Goal: Information Seeking & Learning: Learn about a topic

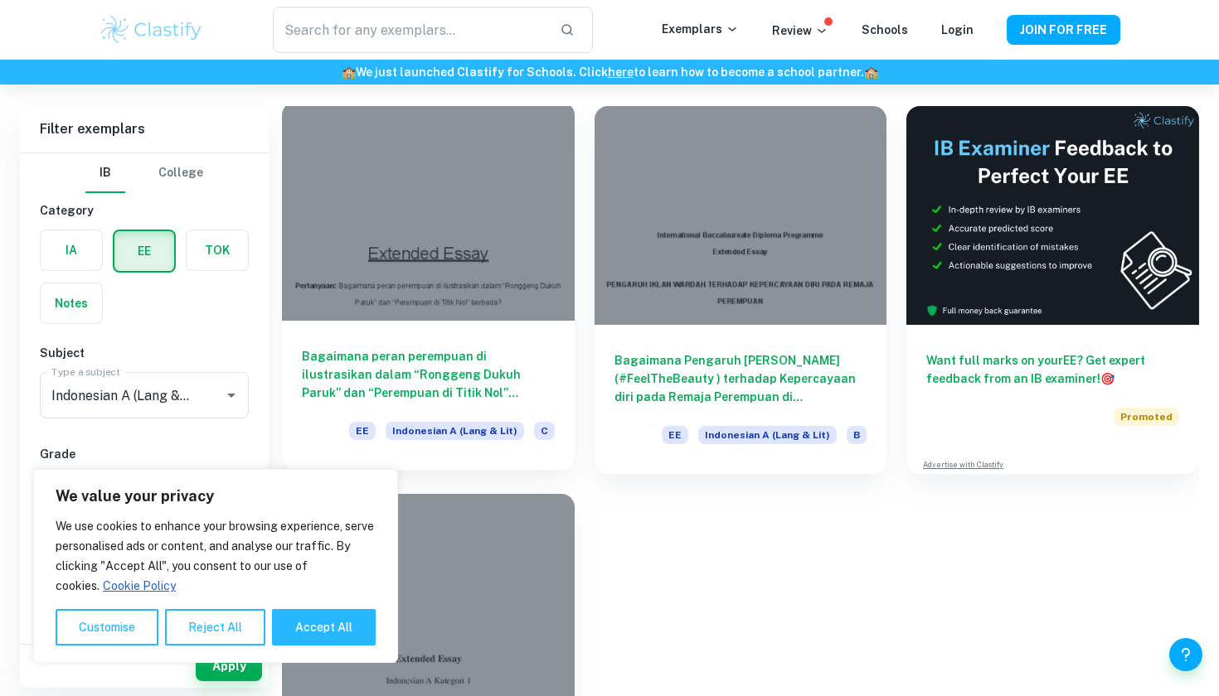
scroll to position [128, 0]
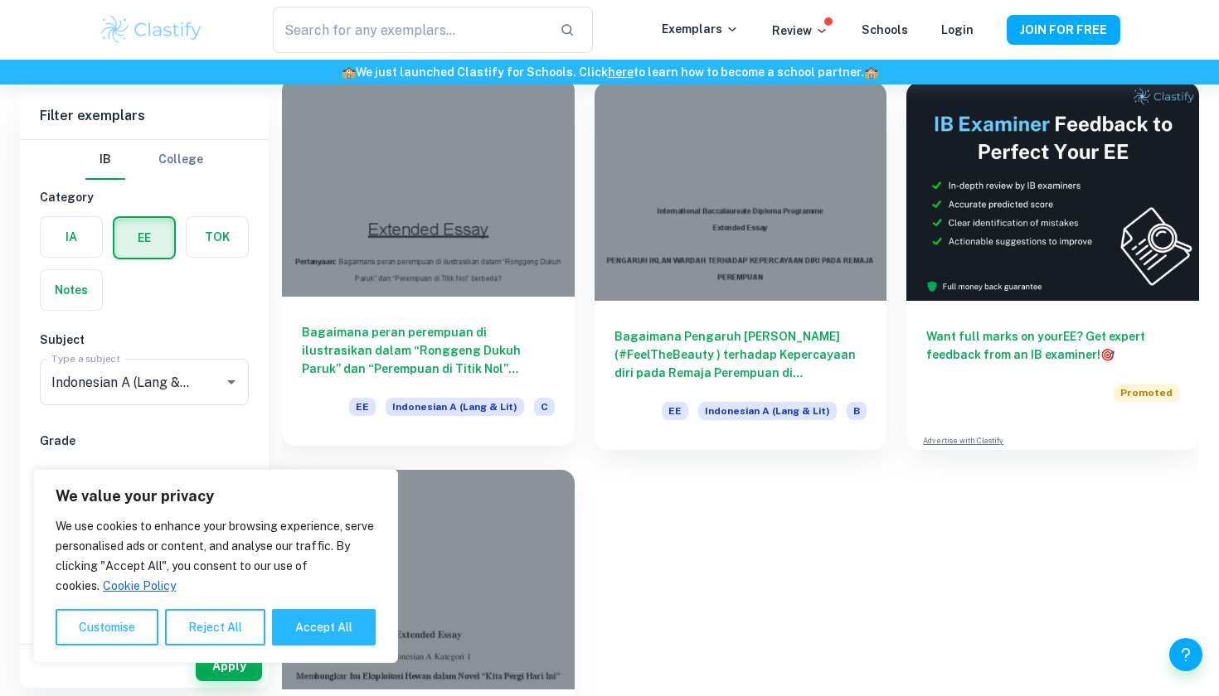
click at [415, 255] on div at bounding box center [428, 187] width 293 height 219
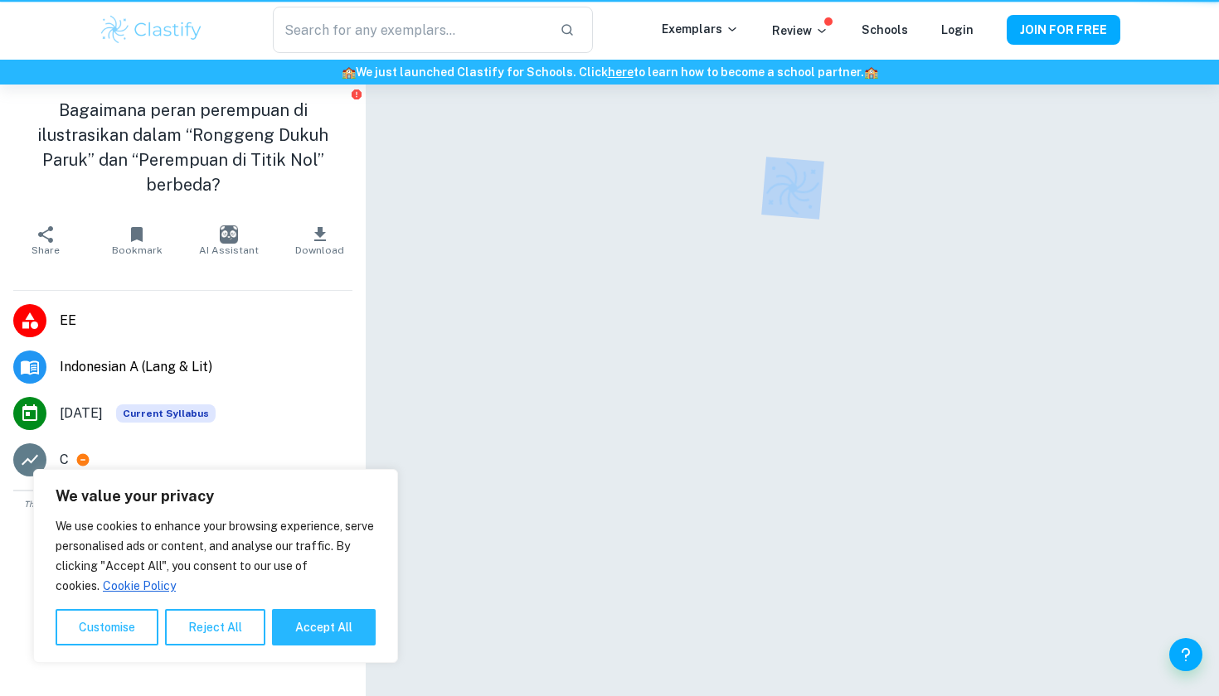
click at [415, 255] on div at bounding box center [792, 412] width 853 height 655
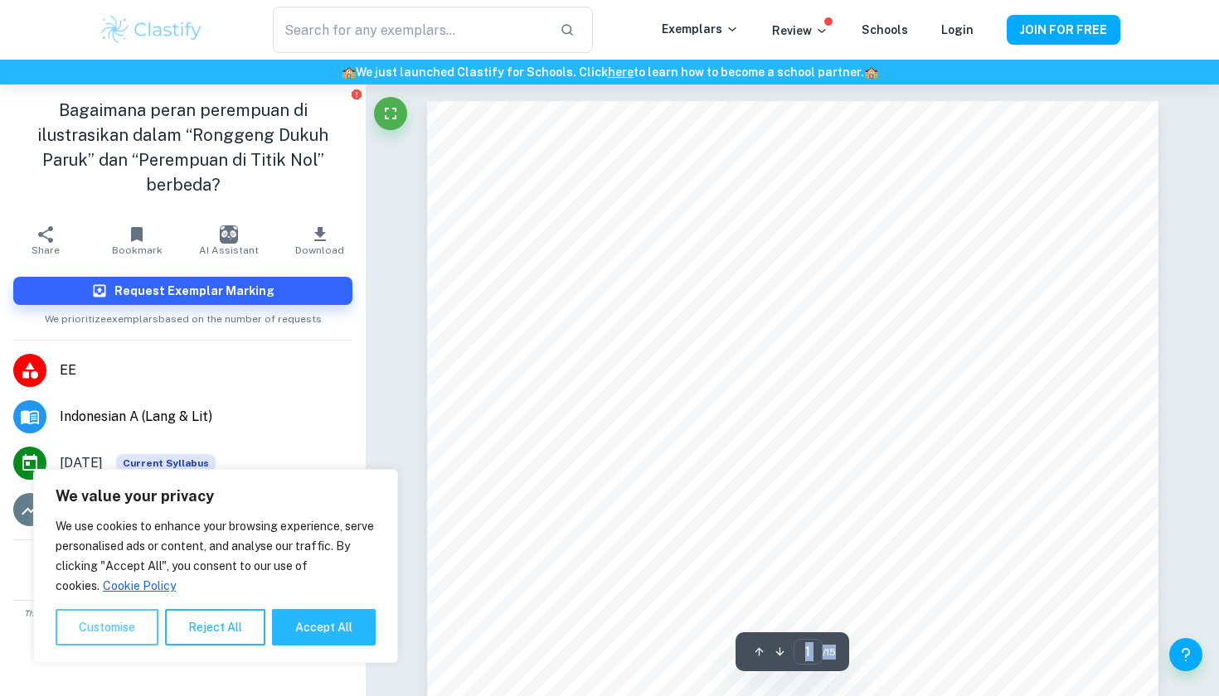
click at [128, 629] on button "Customise" at bounding box center [107, 627] width 103 height 36
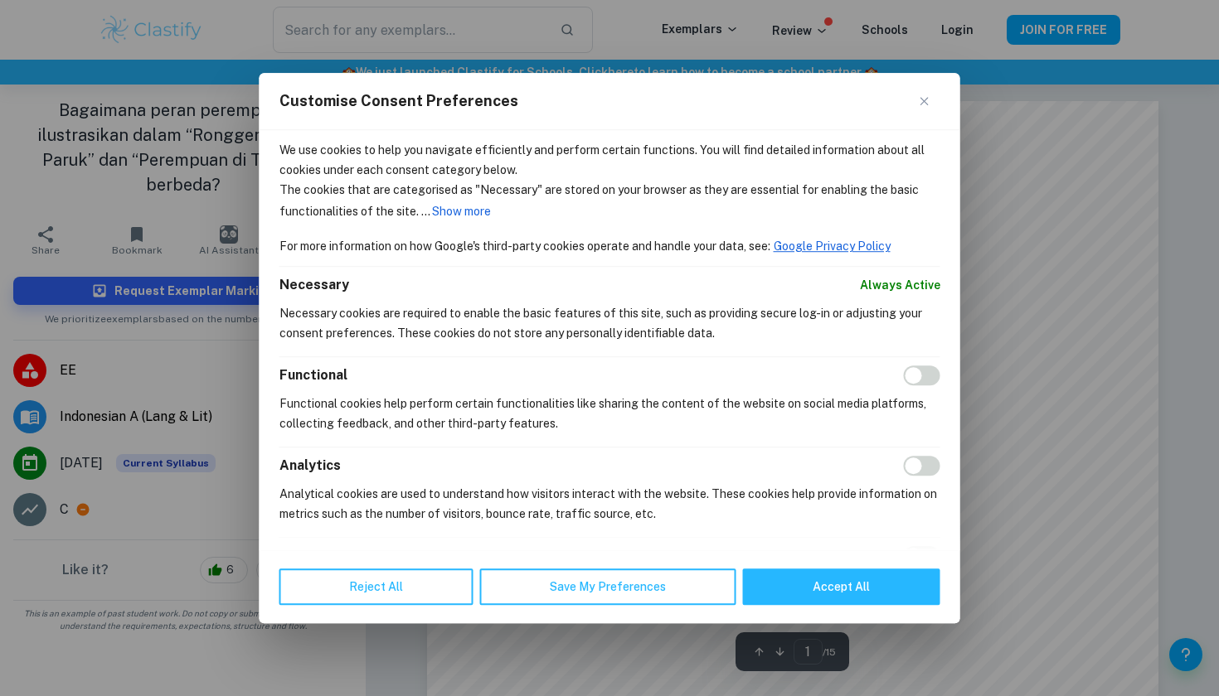
click at [921, 91] on div "Customise Consent Preferences" at bounding box center [609, 101] width 700 height 57
click at [919, 101] on div "Customise Consent Preferences" at bounding box center [609, 101] width 700 height 57
click at [926, 105] on img "Close" at bounding box center [924, 101] width 8 height 8
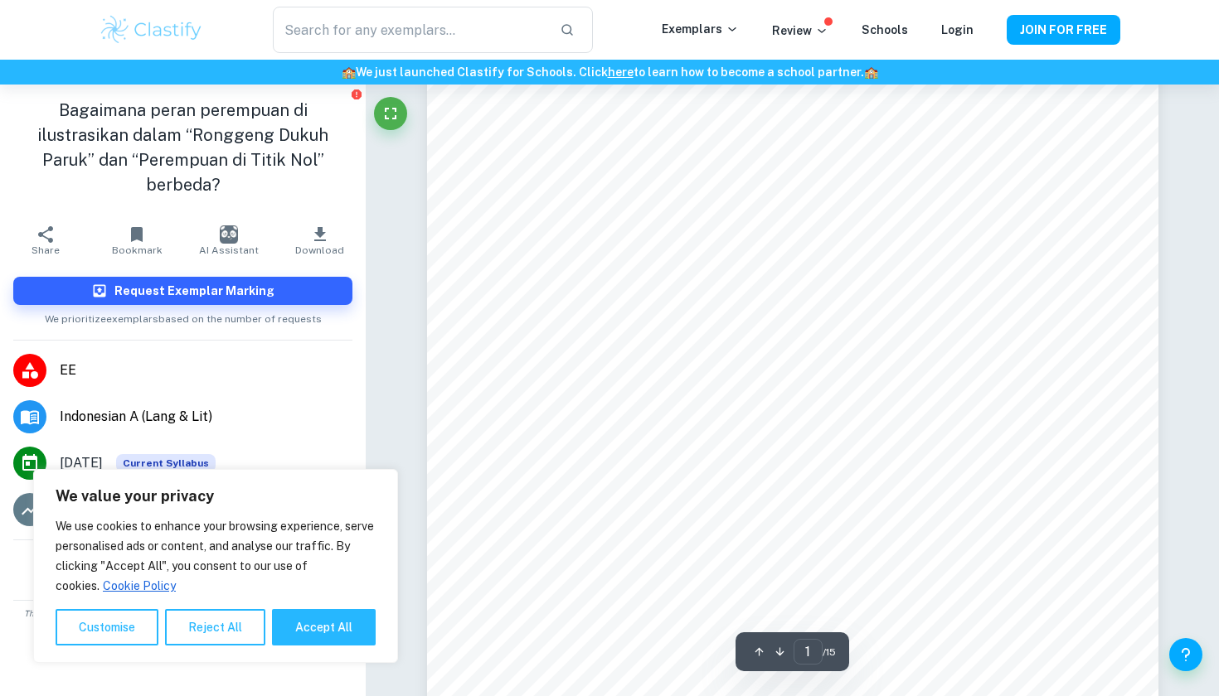
scroll to position [197, 0]
type input "6"
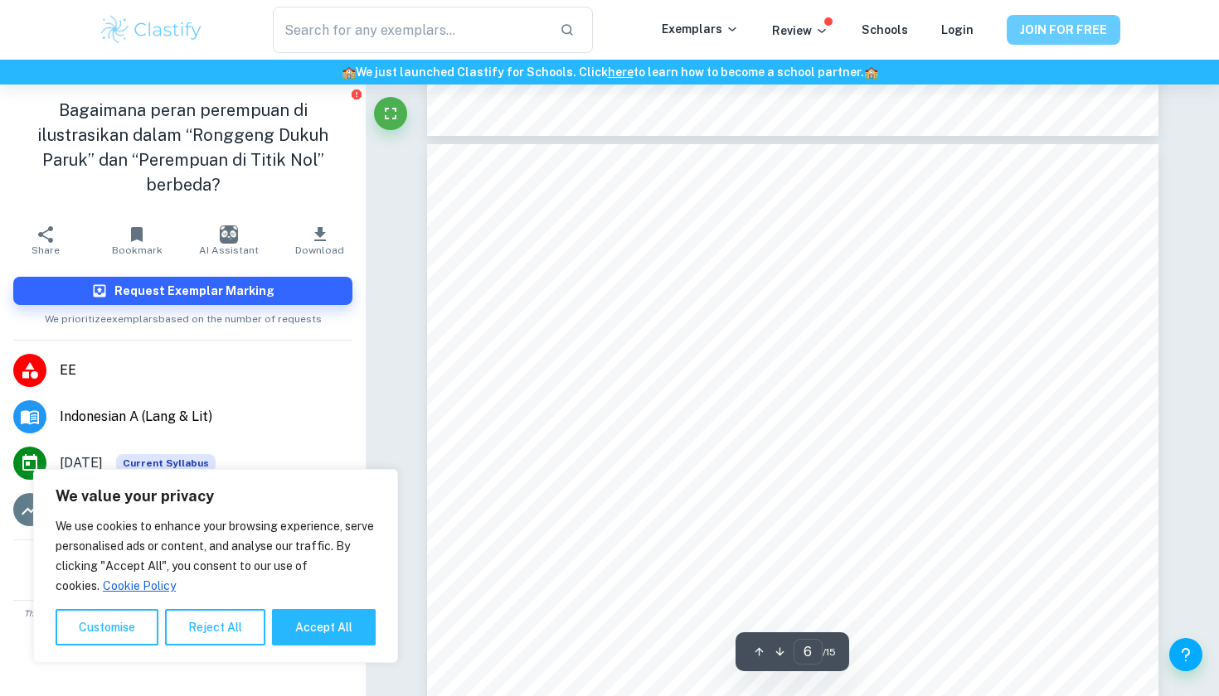
scroll to position [5043, 0]
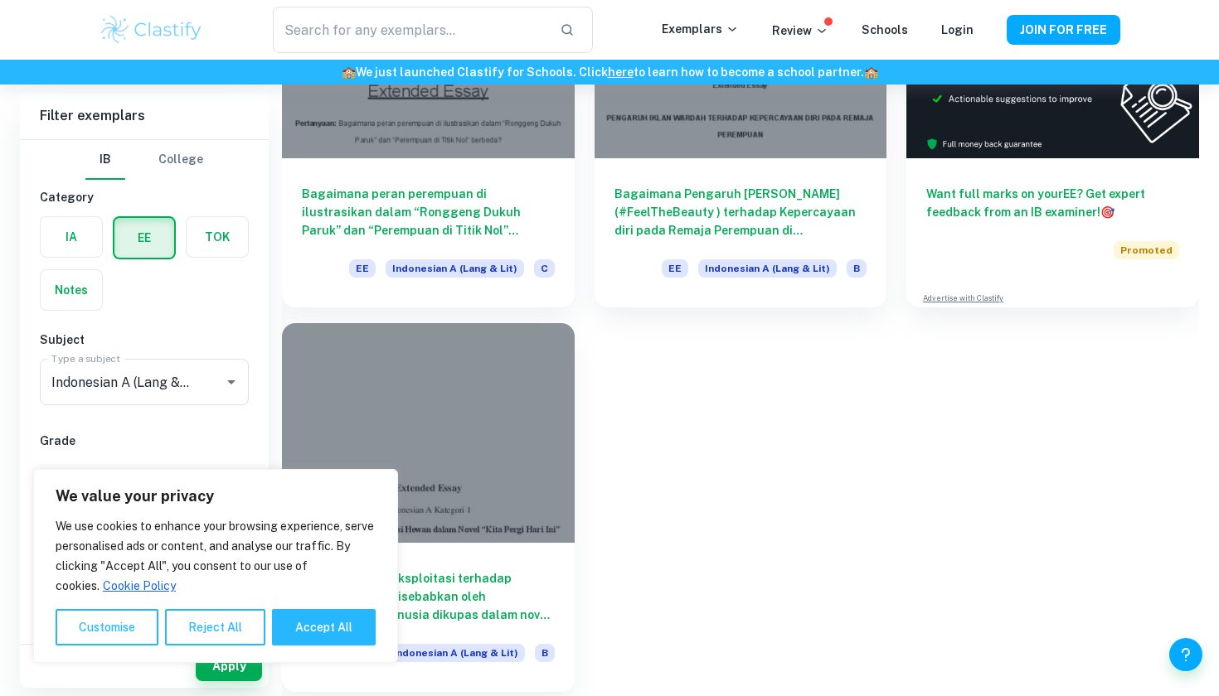
scroll to position [271, 0]
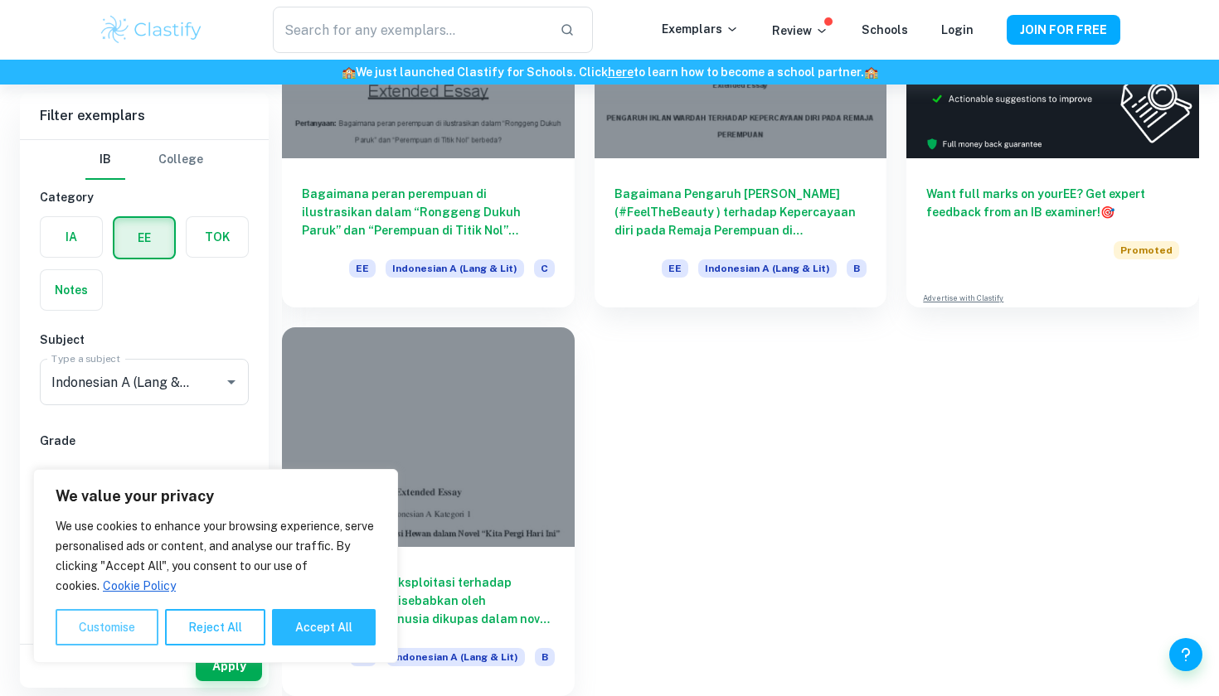
click at [119, 629] on button "Customise" at bounding box center [107, 627] width 103 height 36
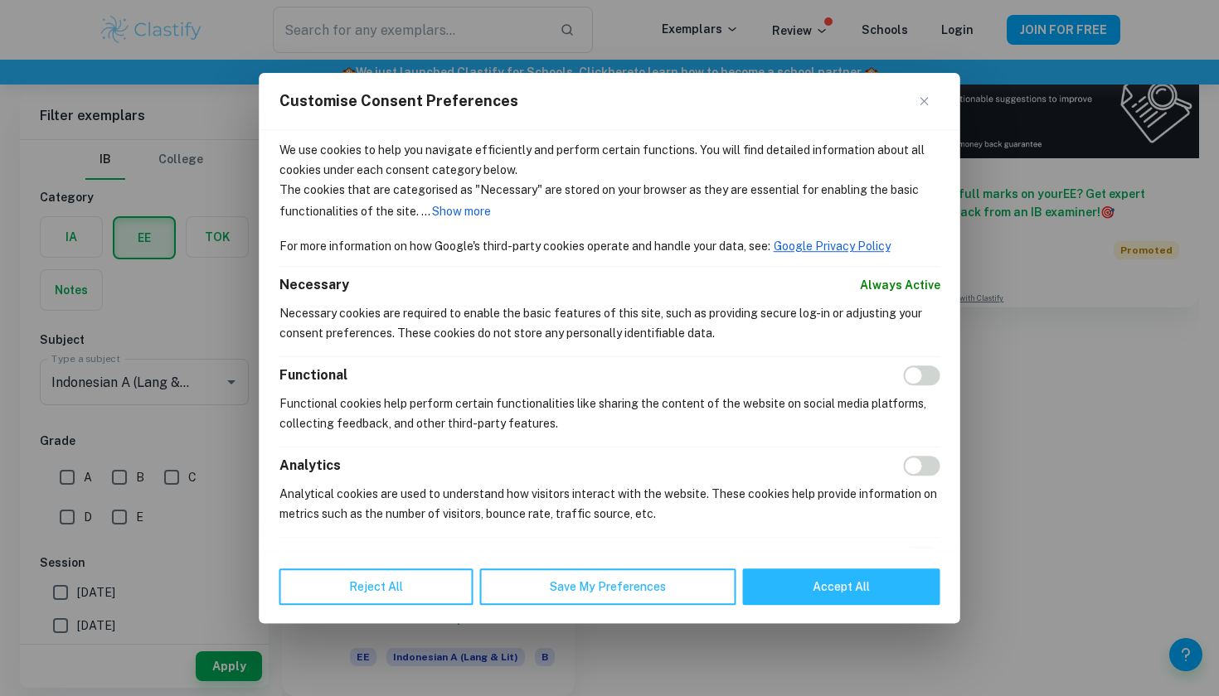
click at [932, 94] on button "Close" at bounding box center [930, 101] width 20 height 20
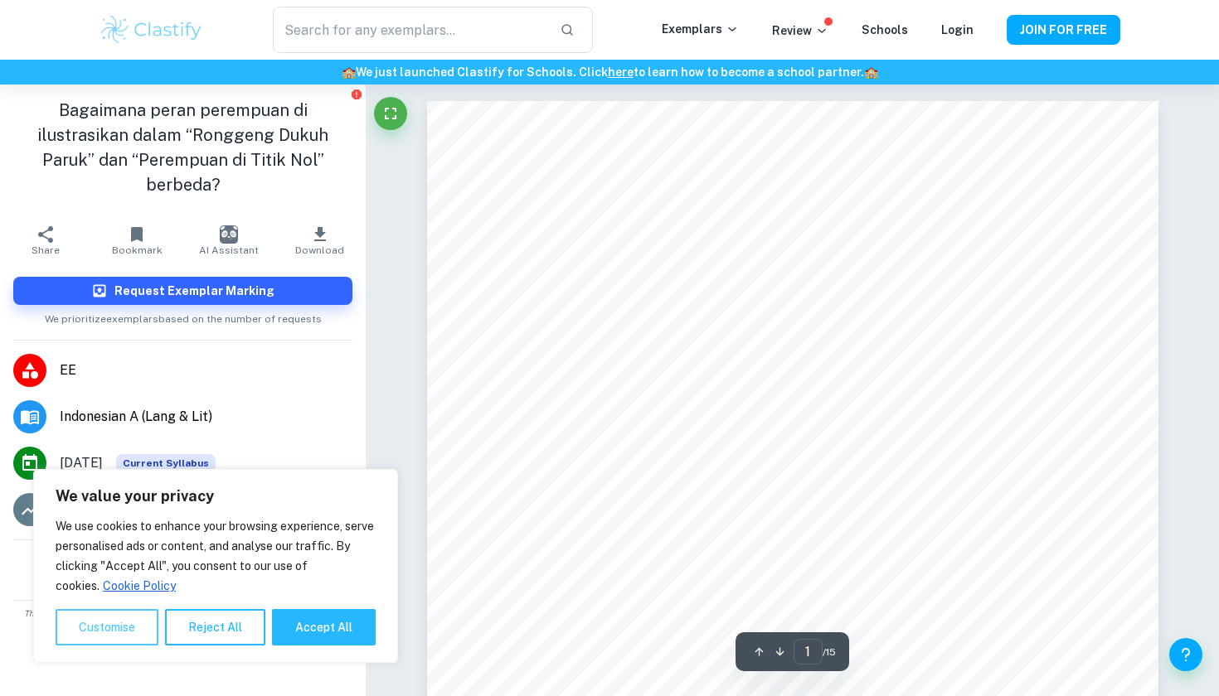
click at [124, 623] on button "Customise" at bounding box center [107, 627] width 103 height 36
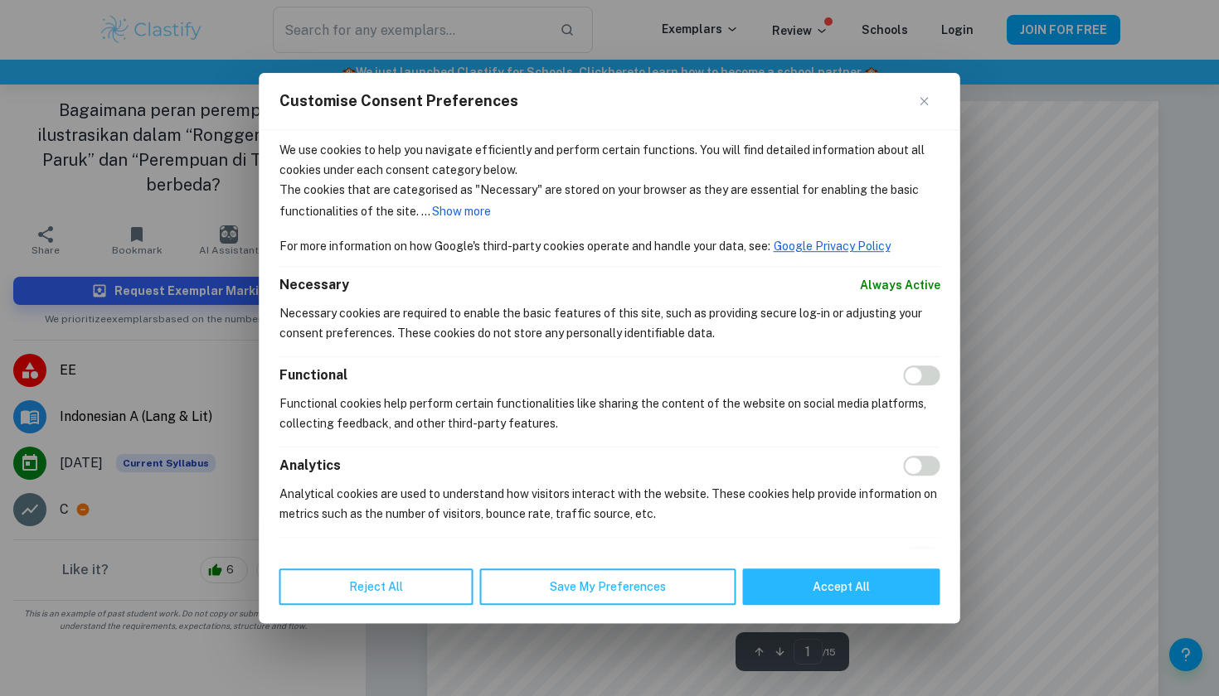
click at [919, 105] on div "Customise Consent Preferences" at bounding box center [609, 101] width 700 height 57
click at [920, 110] on button "Close" at bounding box center [930, 101] width 20 height 20
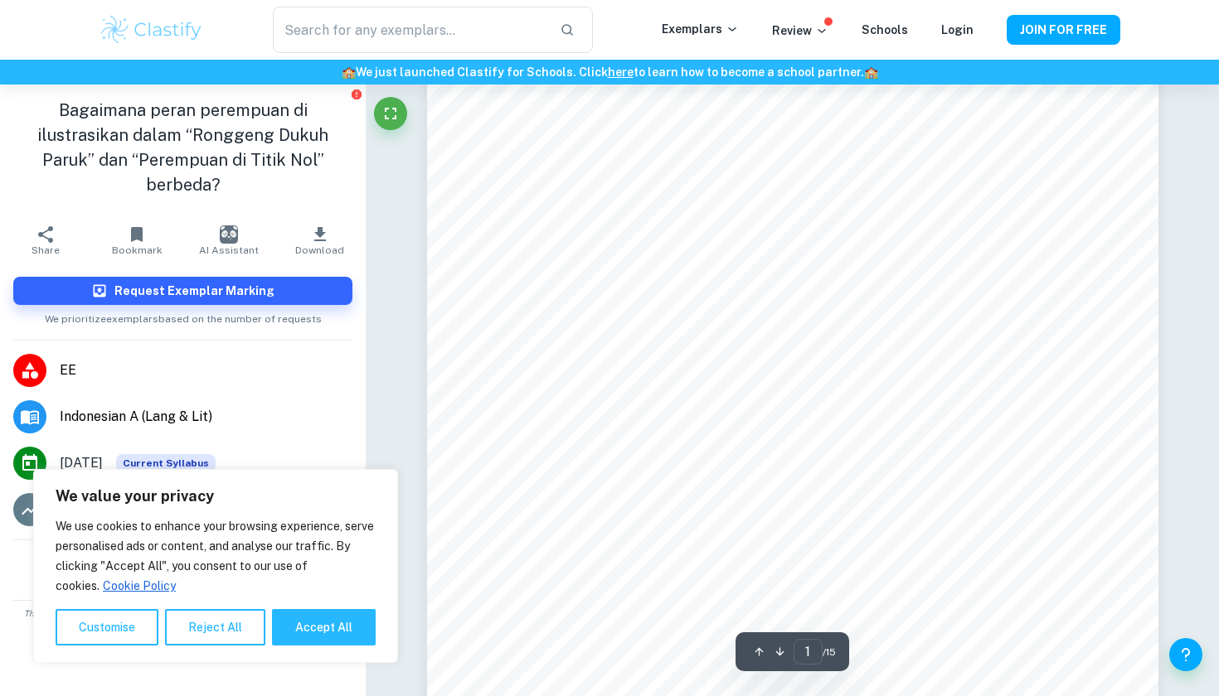
scroll to position [26, 0]
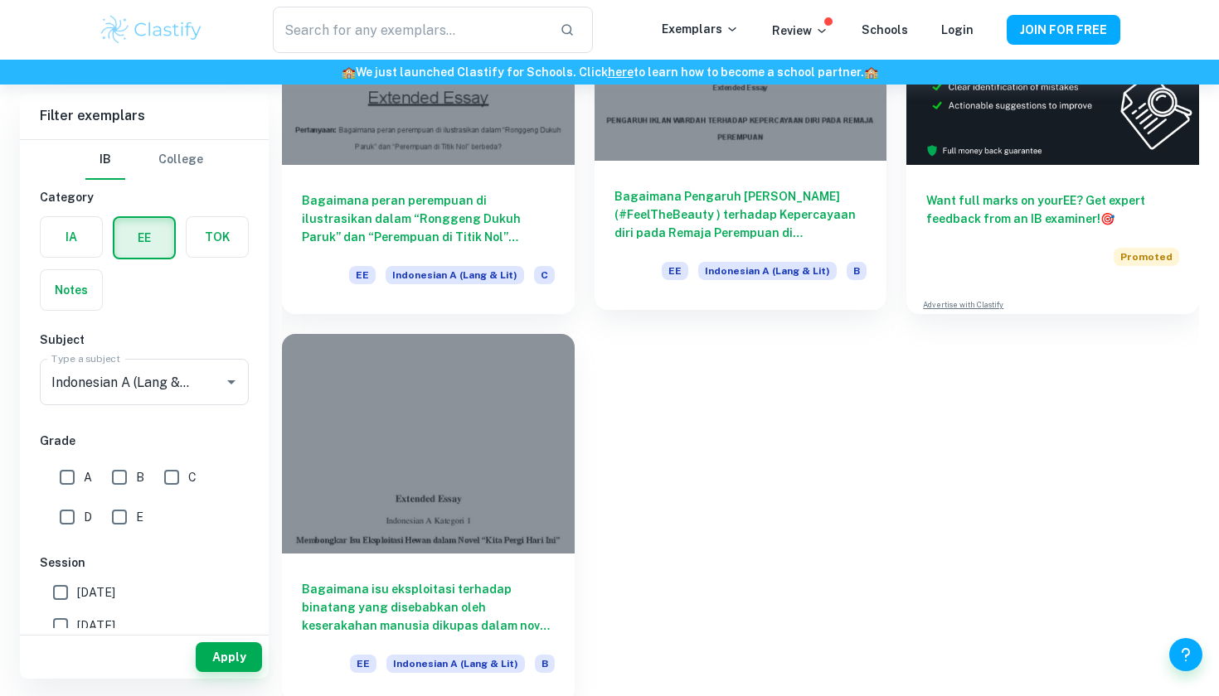
scroll to position [269, 0]
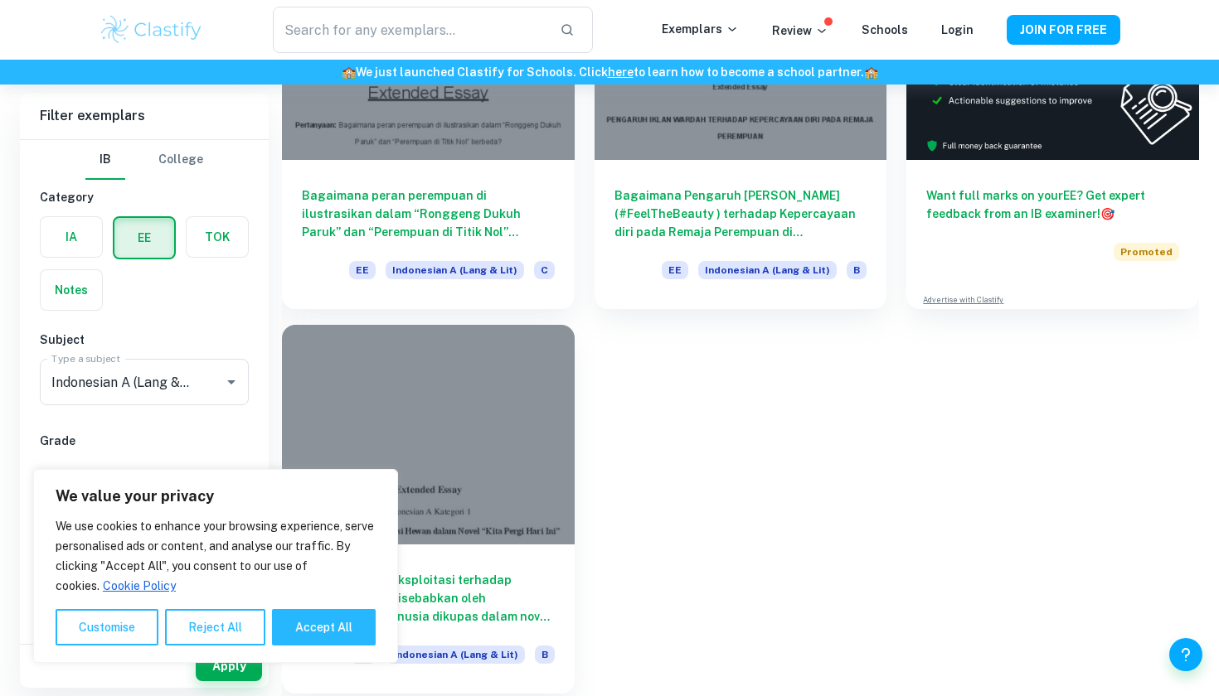
click at [478, 395] on div at bounding box center [428, 434] width 293 height 219
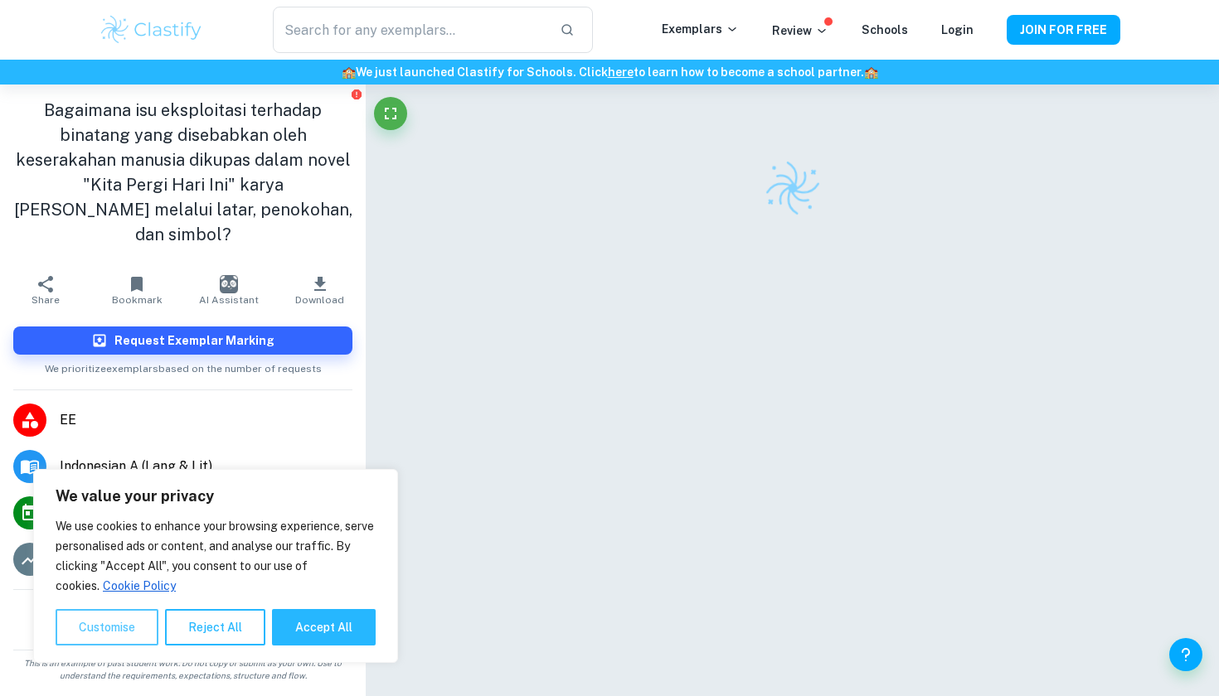
click at [115, 630] on button "Customise" at bounding box center [107, 627] width 103 height 36
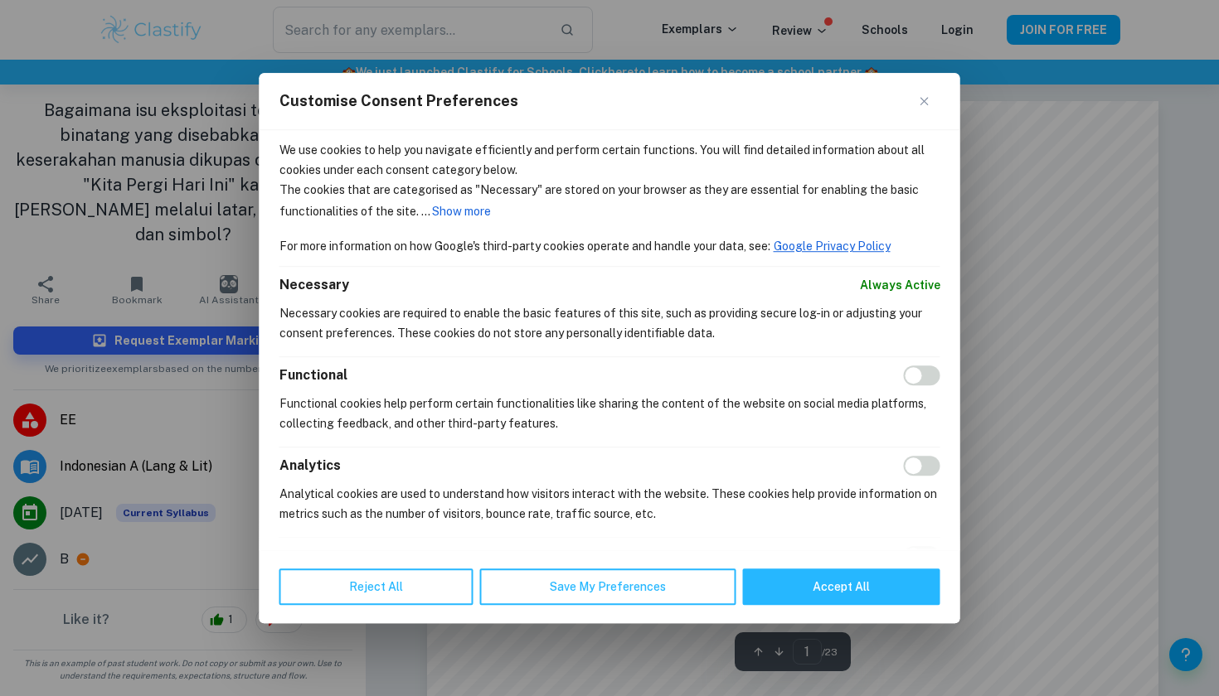
click at [935, 101] on button "Close" at bounding box center [930, 101] width 20 height 20
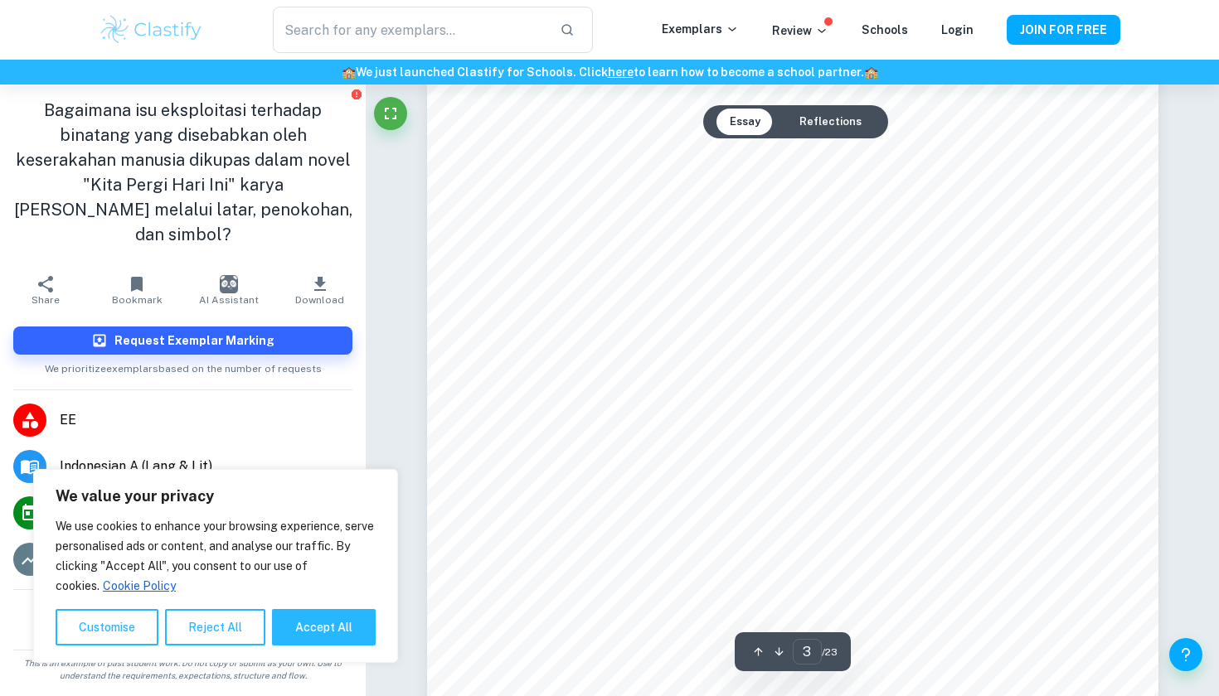
scroll to position [2395, 0]
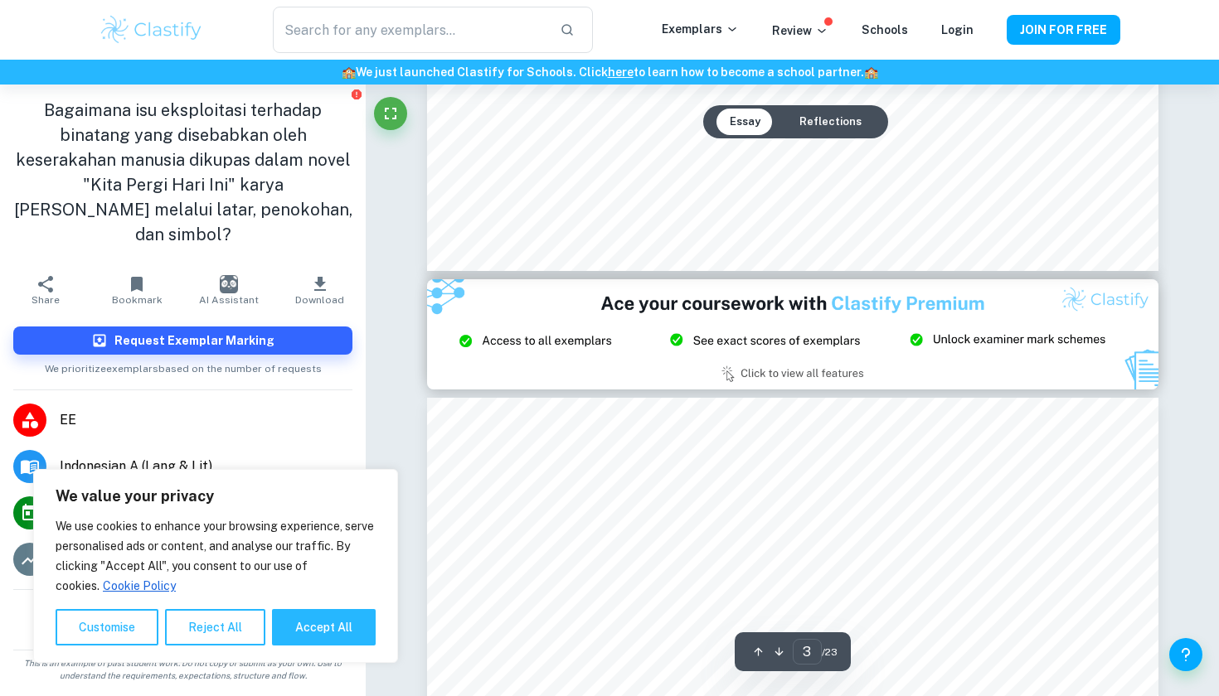
type input "2"
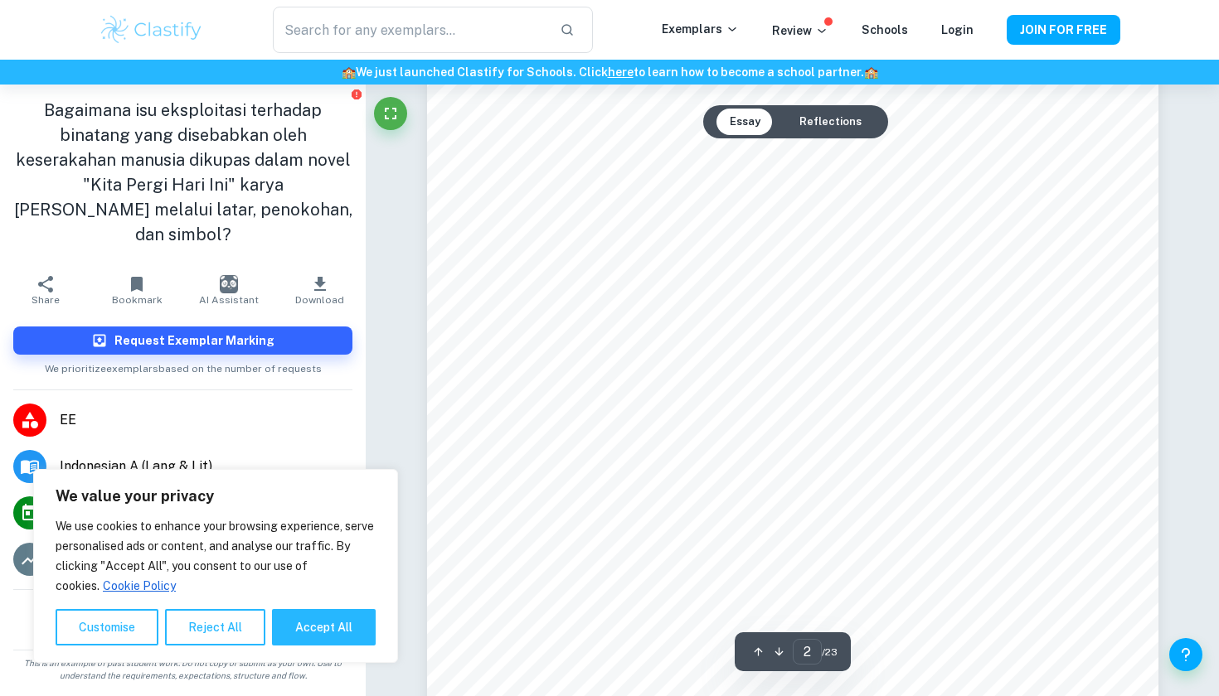
scroll to position [1005, 0]
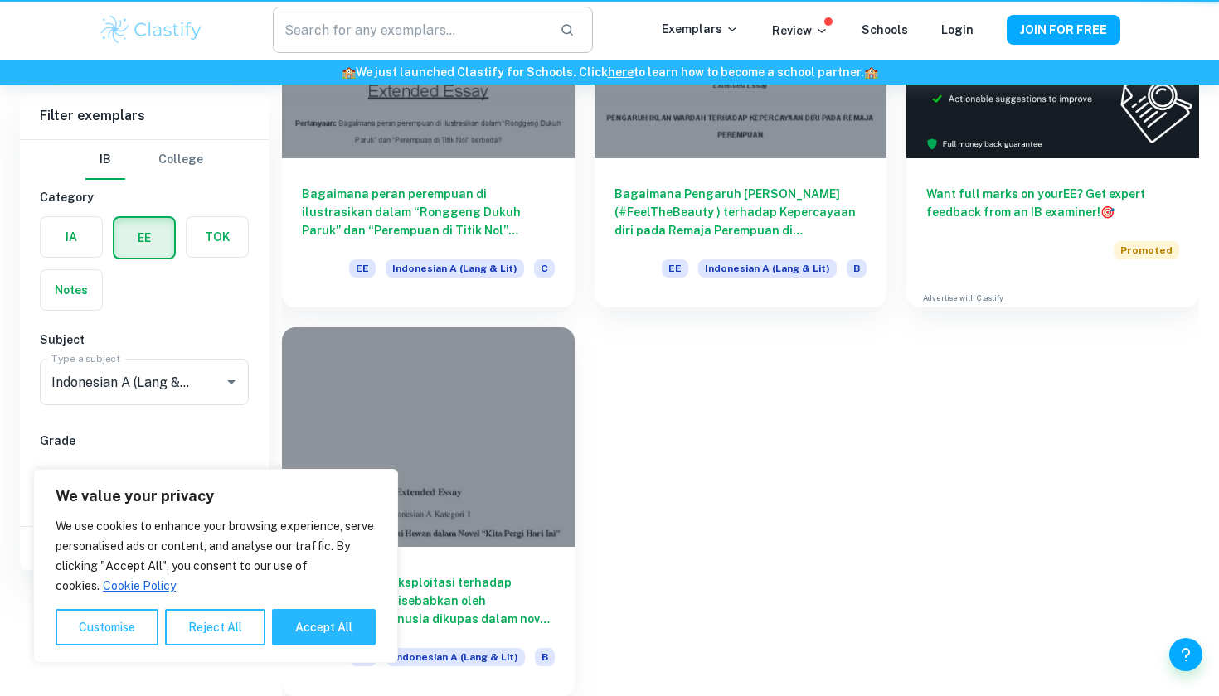
scroll to position [269, 0]
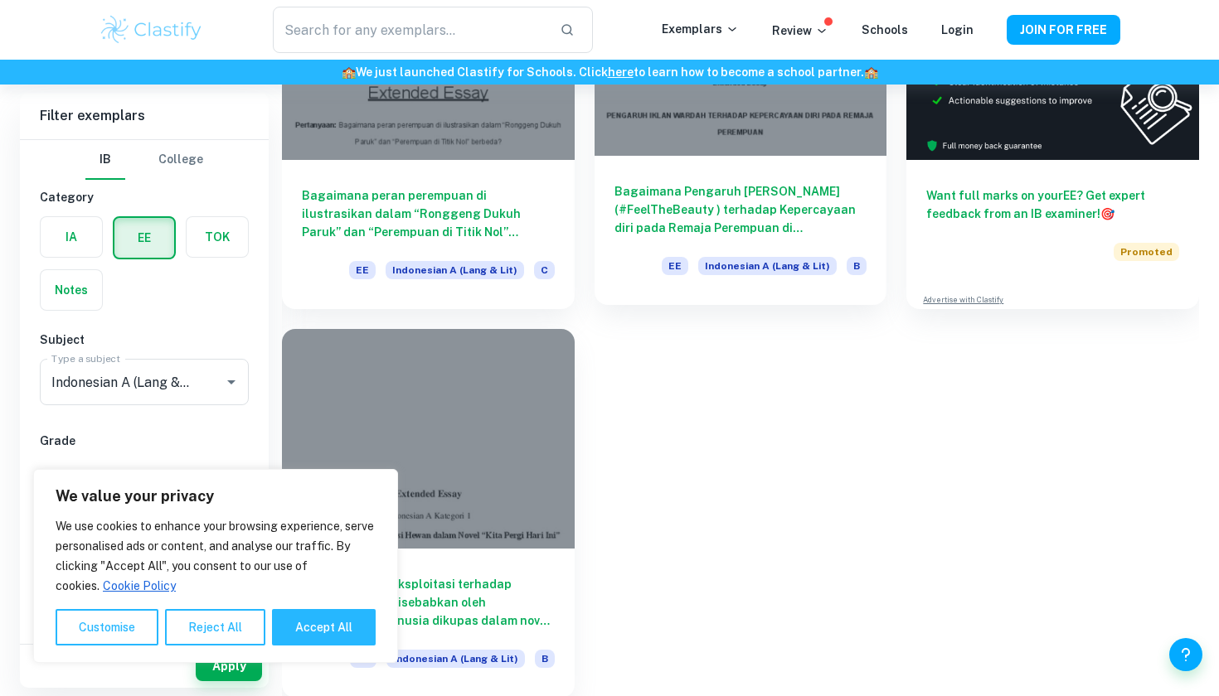
click at [606, 136] on div at bounding box center [740, 46] width 293 height 219
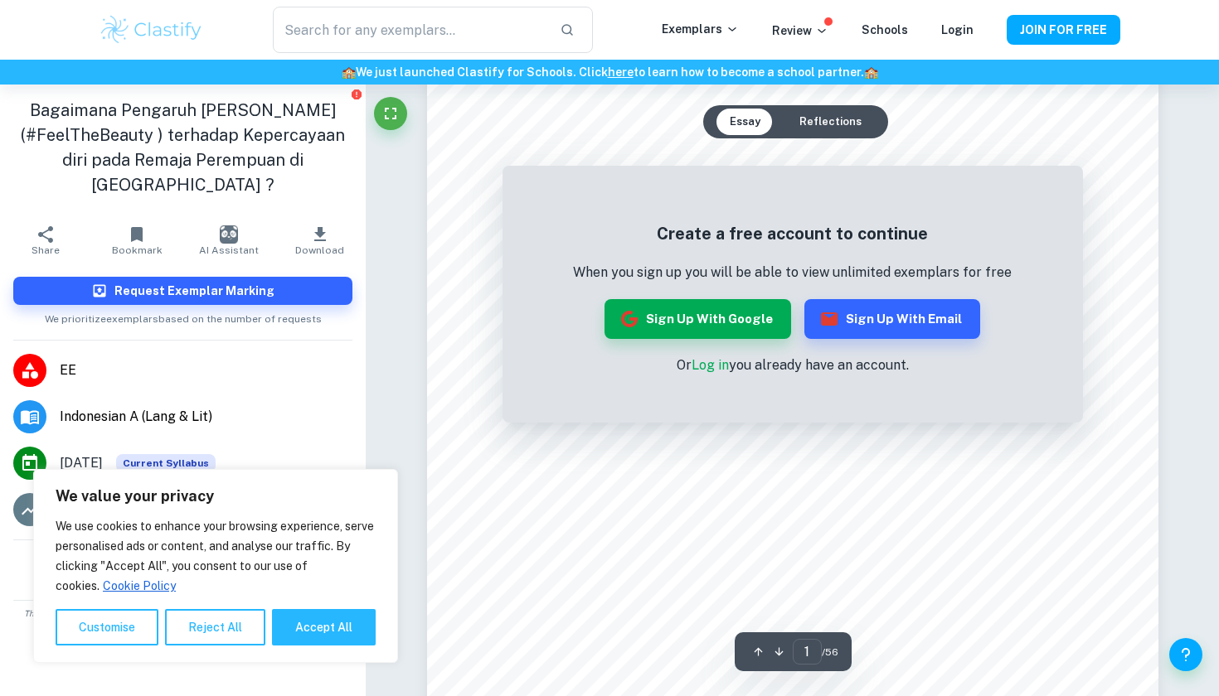
scroll to position [262, 0]
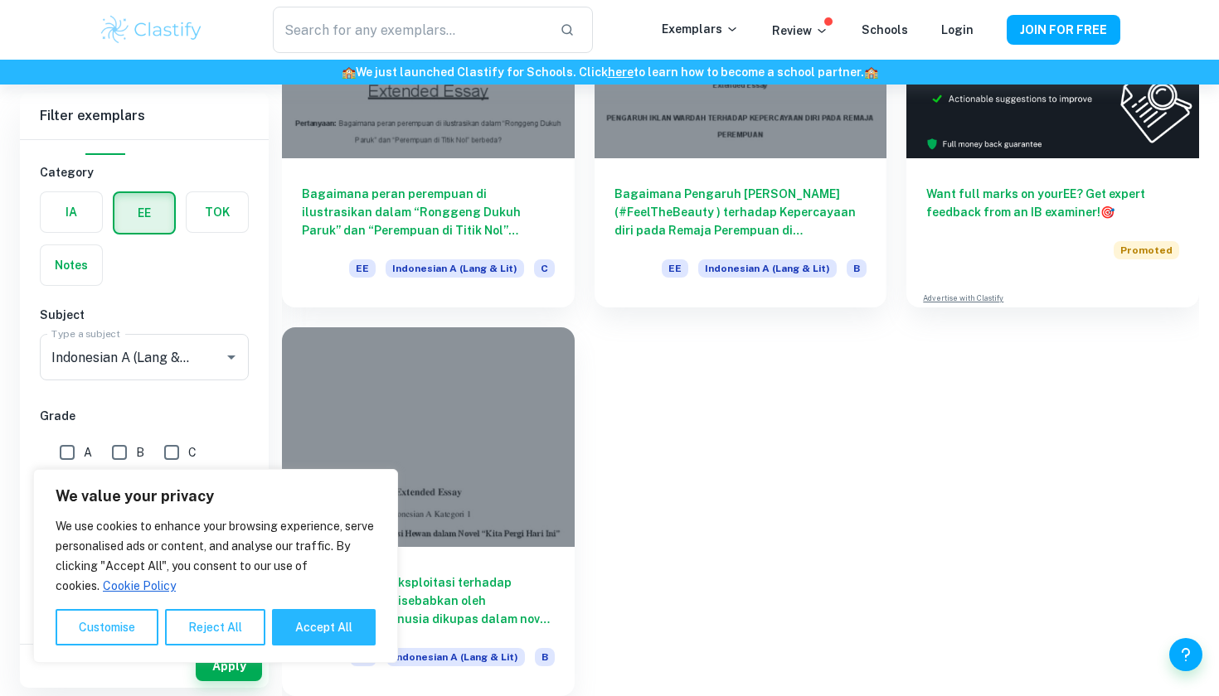
scroll to position [271, 0]
click at [308, 628] on button "Accept All" at bounding box center [324, 627] width 104 height 36
checkbox input "true"
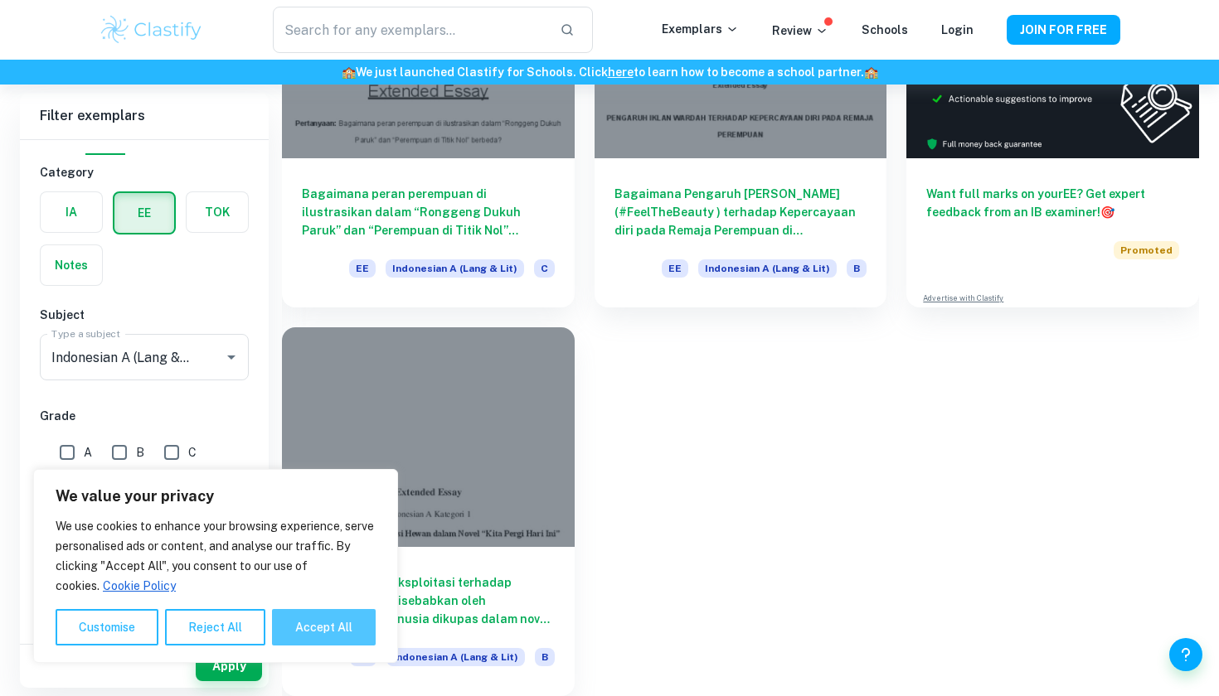
checkbox input "true"
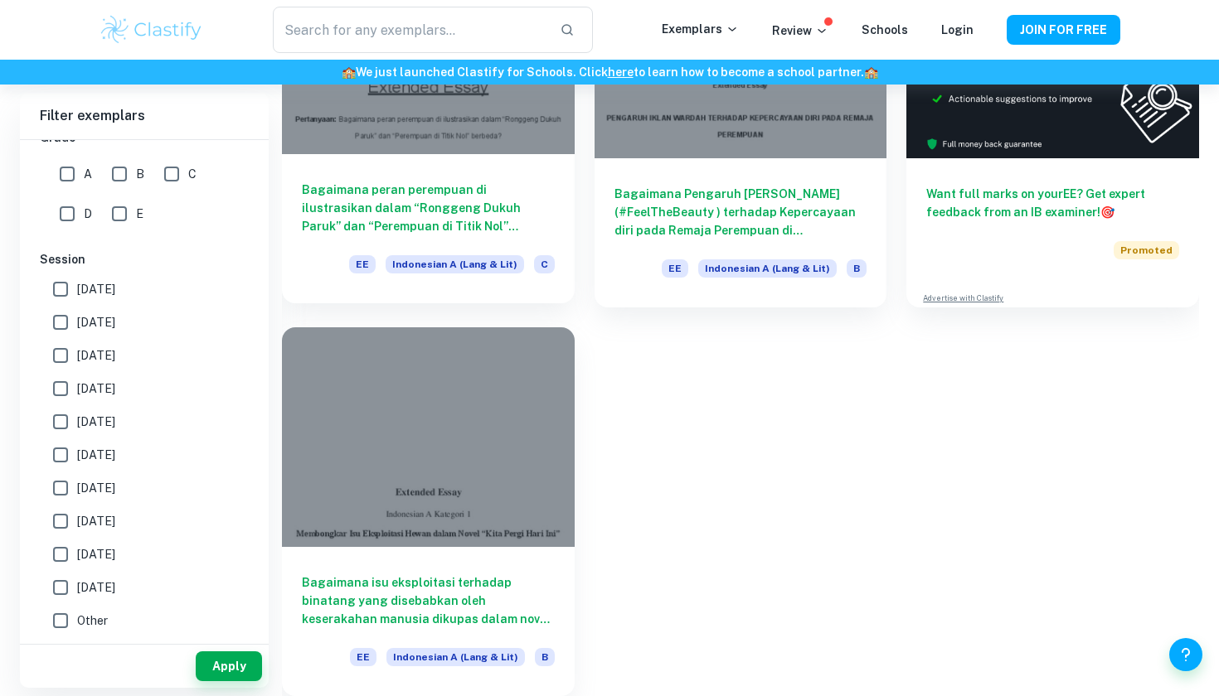
click at [418, 188] on h6 "Bagaimana peran perempuan di ilustrasikan dalam “Ronggeng Dukuh Paruk” dan “Per…" at bounding box center [428, 208] width 253 height 55
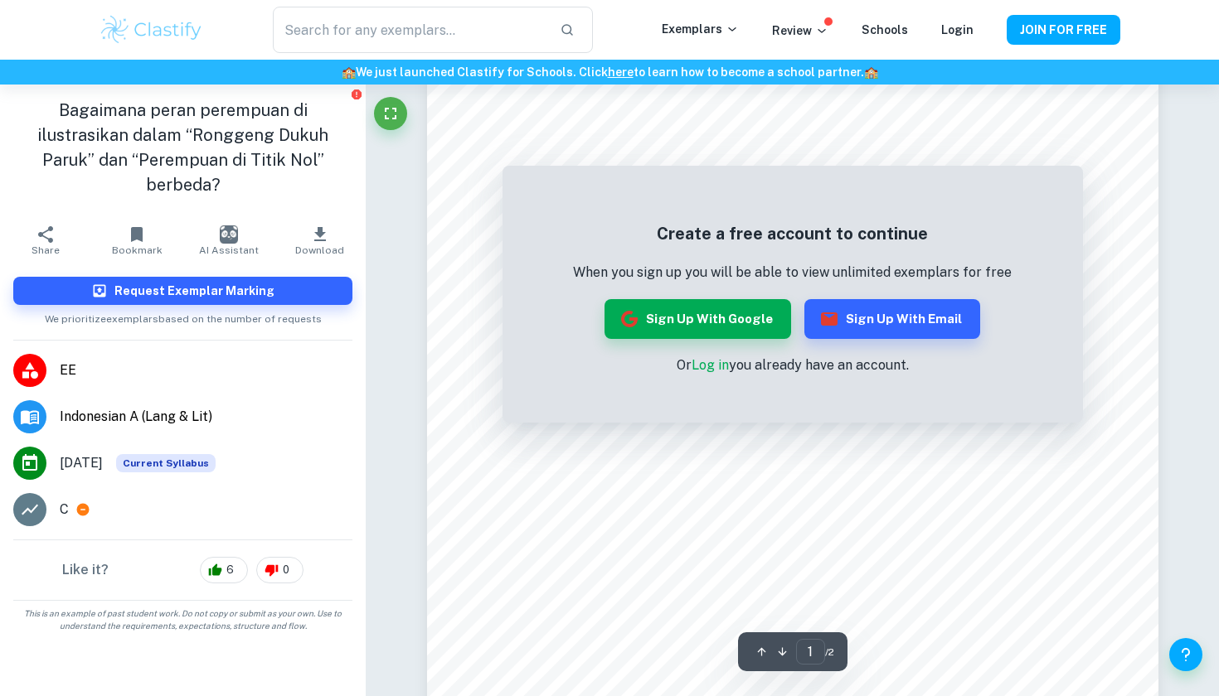
scroll to position [235, 0]
